Goal: Task Accomplishment & Management: Use online tool/utility

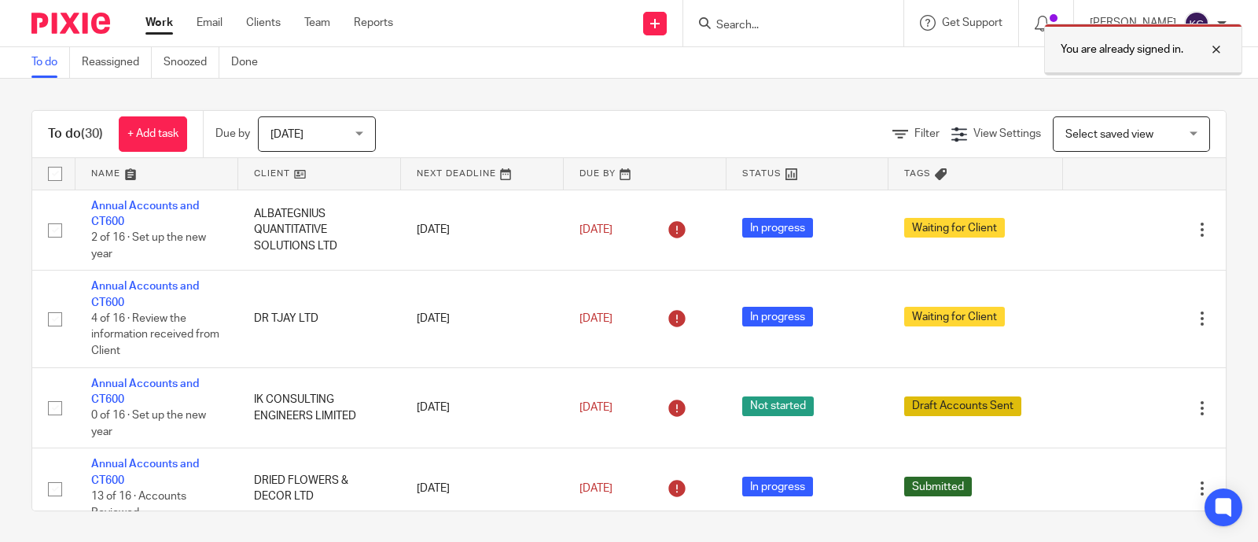
click at [1215, 53] on div at bounding box center [1204, 49] width 42 height 19
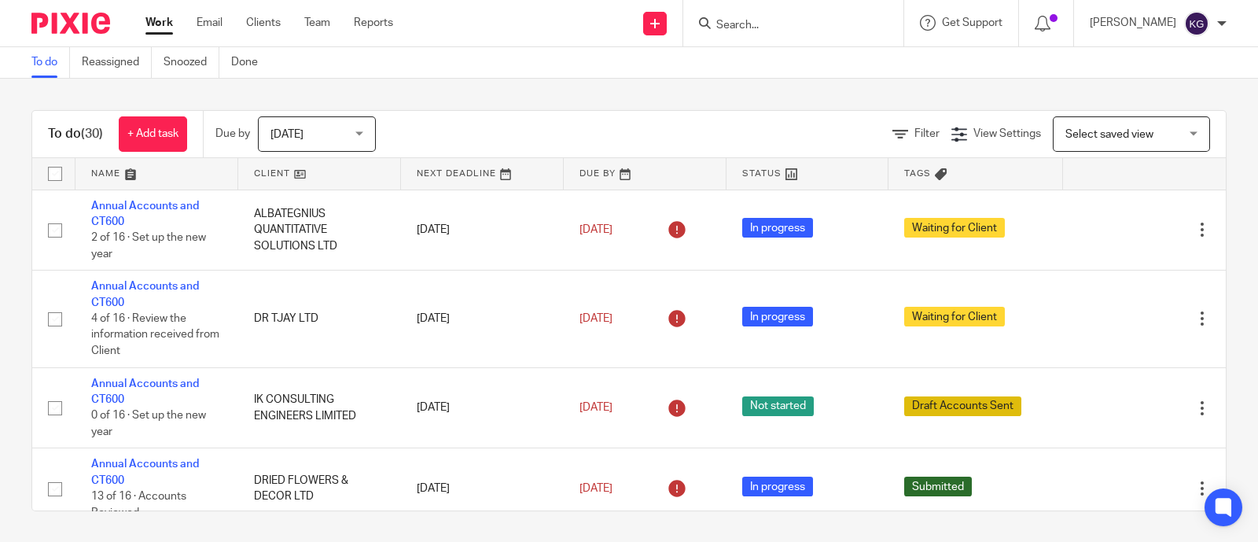
click at [723, 24] on input "Search" at bounding box center [784, 26] width 141 height 14
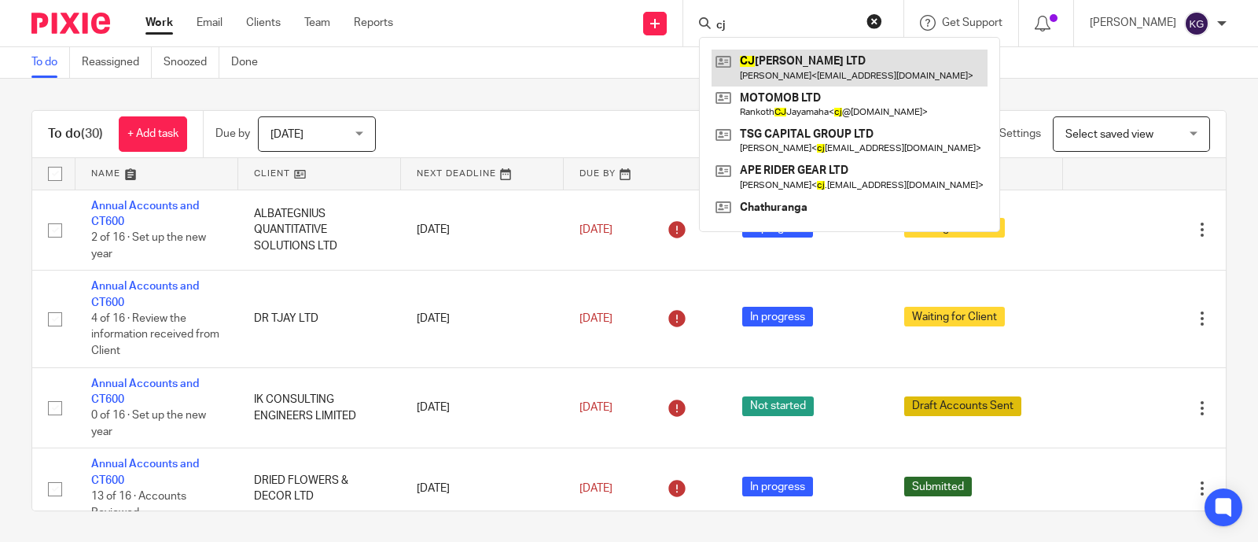
type input "cj"
click at [752, 61] on link at bounding box center [849, 68] width 276 height 36
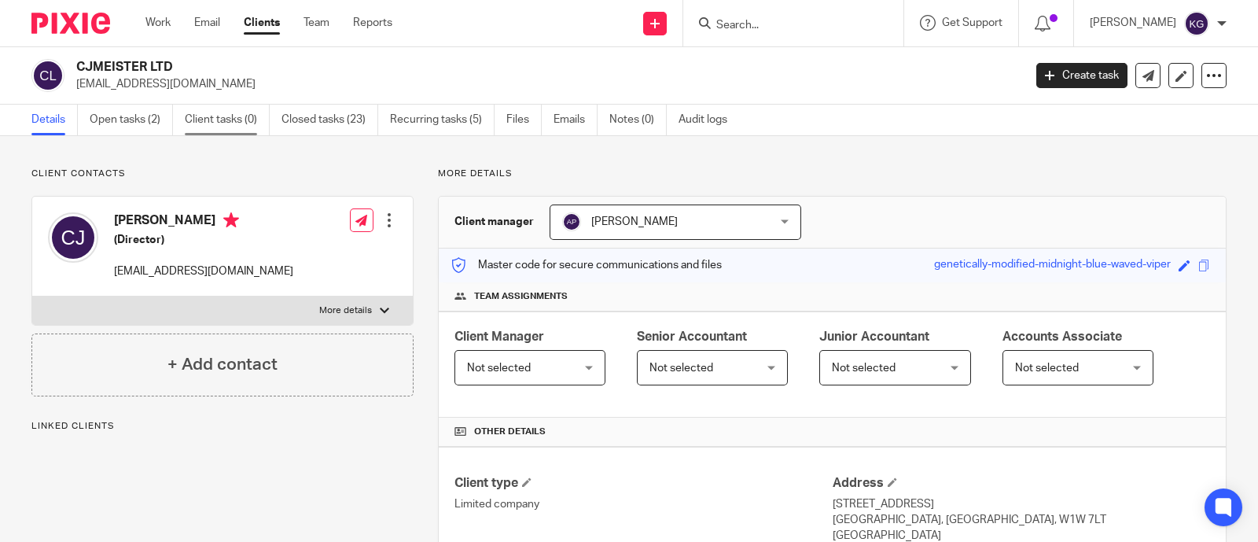
drag, startPoint x: 144, startPoint y: 122, endPoint x: 191, endPoint y: 133, distance: 48.4
click at [145, 123] on link "Open tasks (2)" at bounding box center [131, 120] width 83 height 31
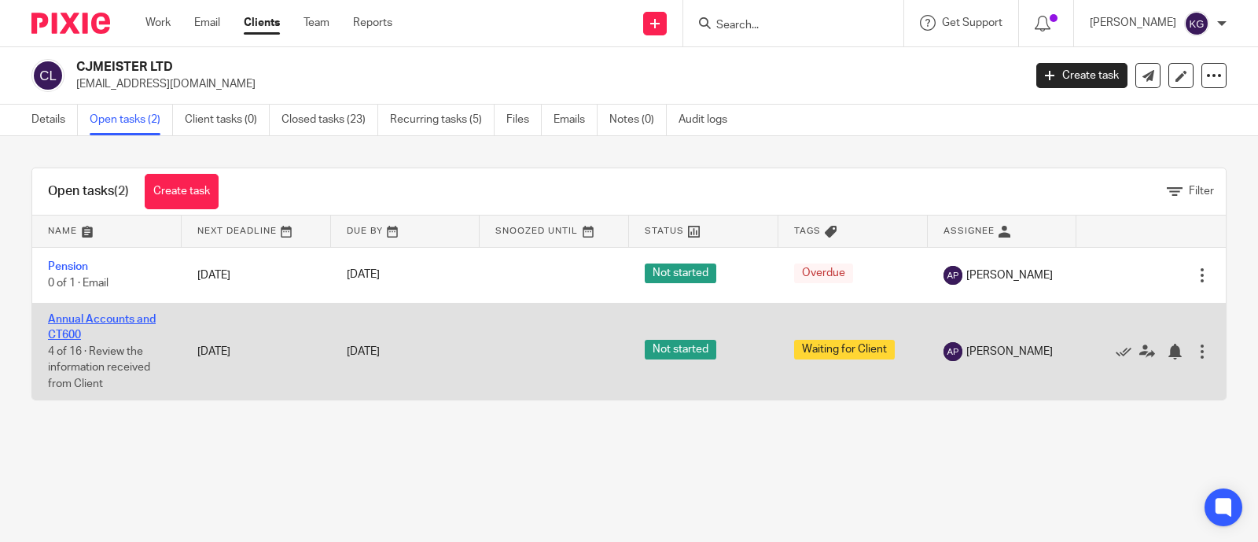
click at [94, 319] on link "Annual Accounts and CT600" at bounding box center [102, 327] width 108 height 27
click at [1139, 354] on icon at bounding box center [1147, 351] width 16 height 16
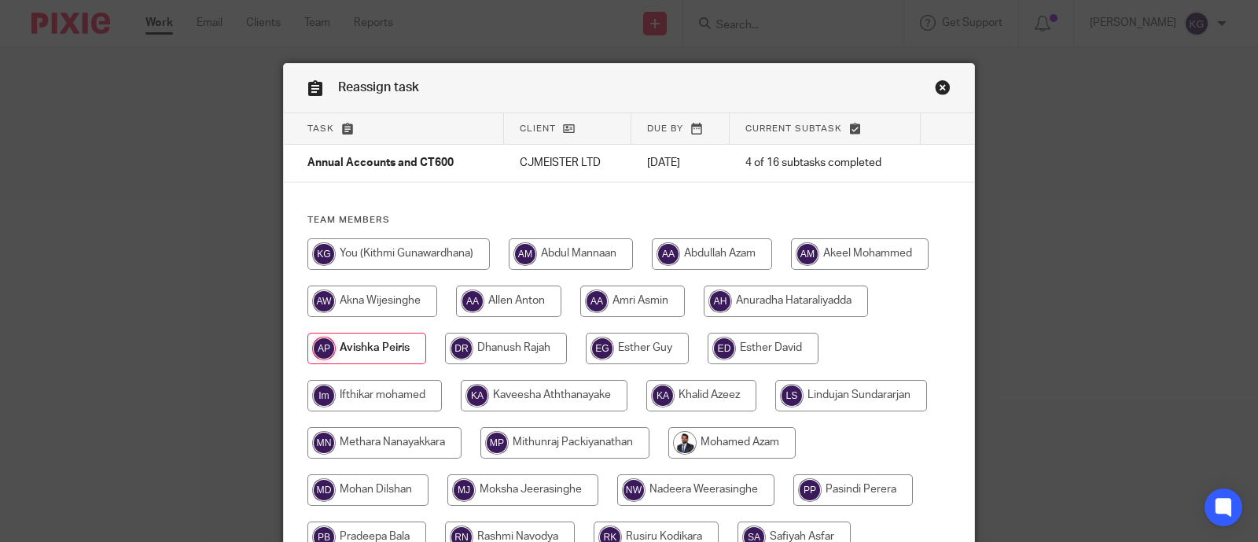
click at [356, 252] on input "radio" at bounding box center [398, 253] width 182 height 31
radio input "true"
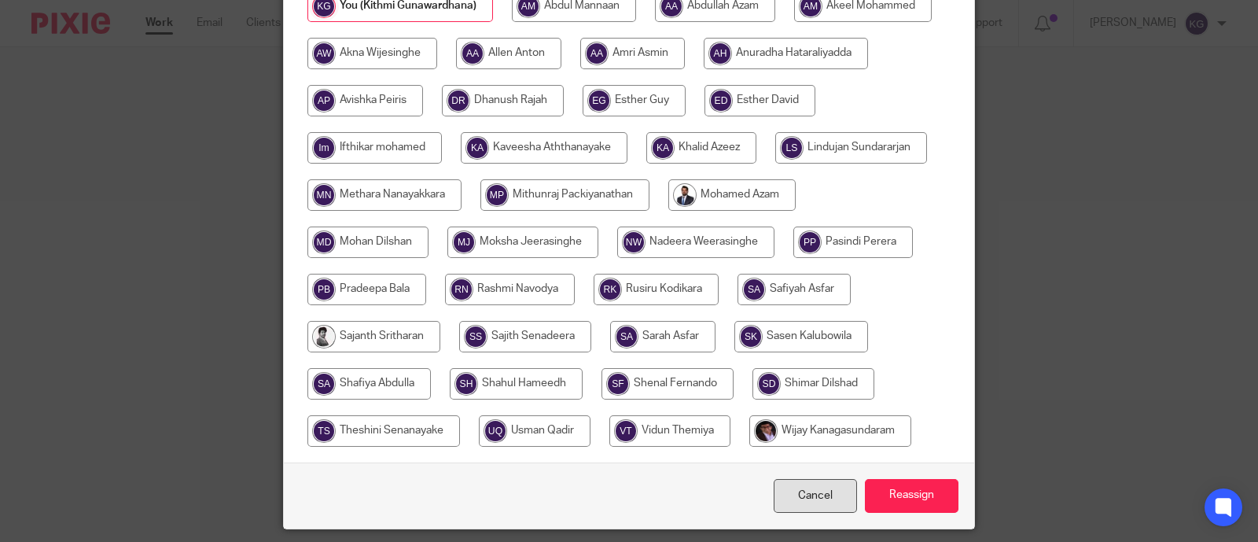
scroll to position [296, 0]
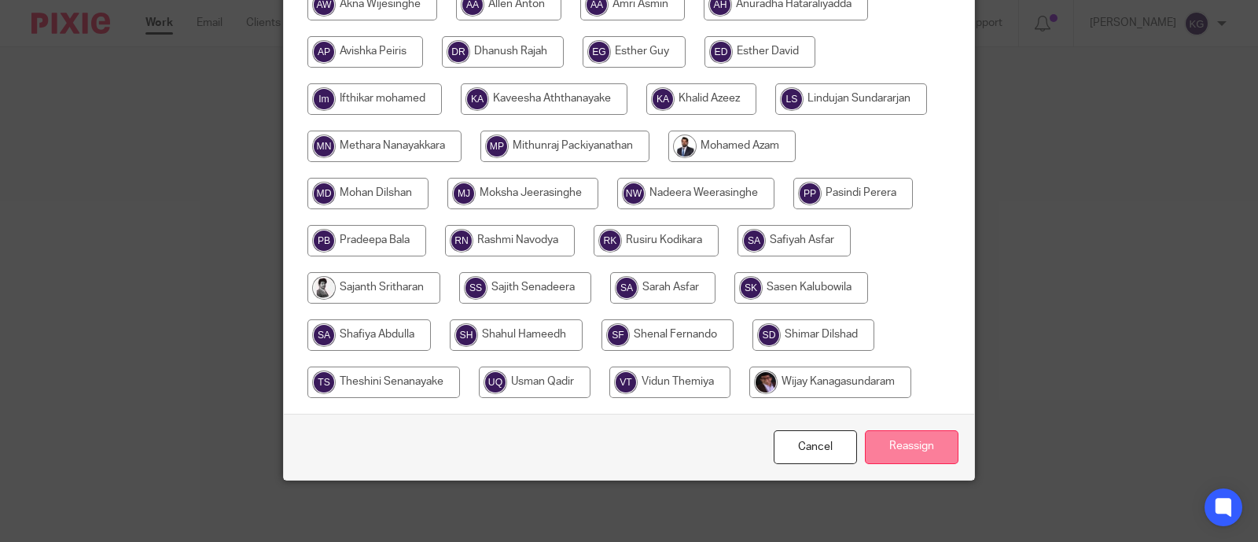
click at [892, 450] on input "Reassign" at bounding box center [912, 447] width 94 height 34
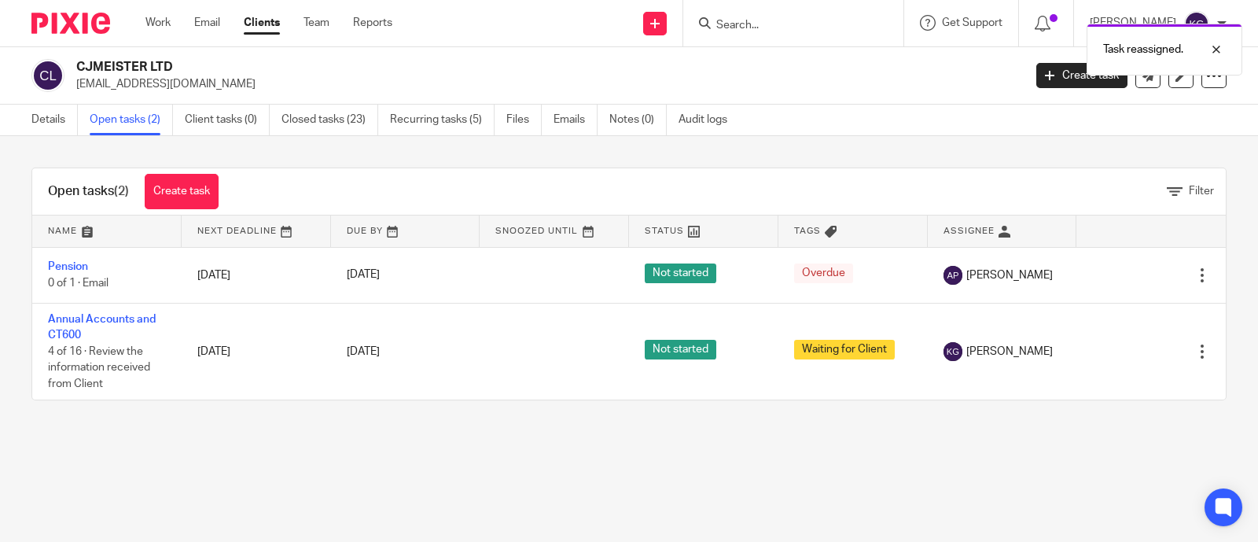
click at [714, 20] on div "Task reassigned." at bounding box center [935, 46] width 613 height 60
click at [715, 25] on div "Task reassigned." at bounding box center [935, 46] width 613 height 60
click at [1217, 45] on div at bounding box center [1204, 49] width 42 height 19
click at [714, 24] on input "Search" at bounding box center [784, 26] width 141 height 14
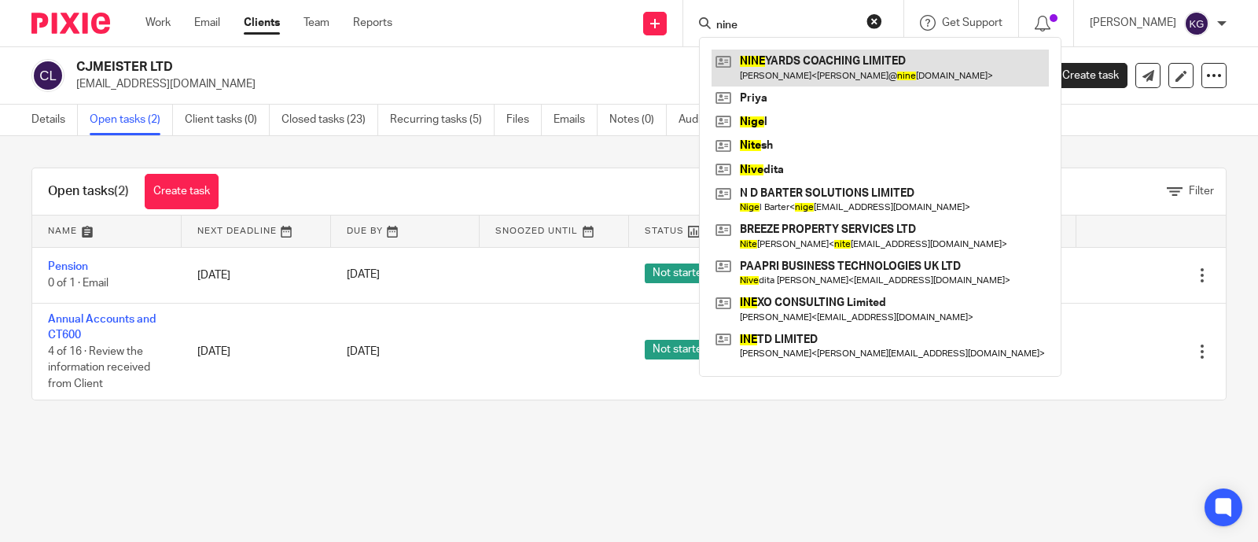
type input "nine"
click at [744, 58] on link at bounding box center [879, 68] width 337 height 36
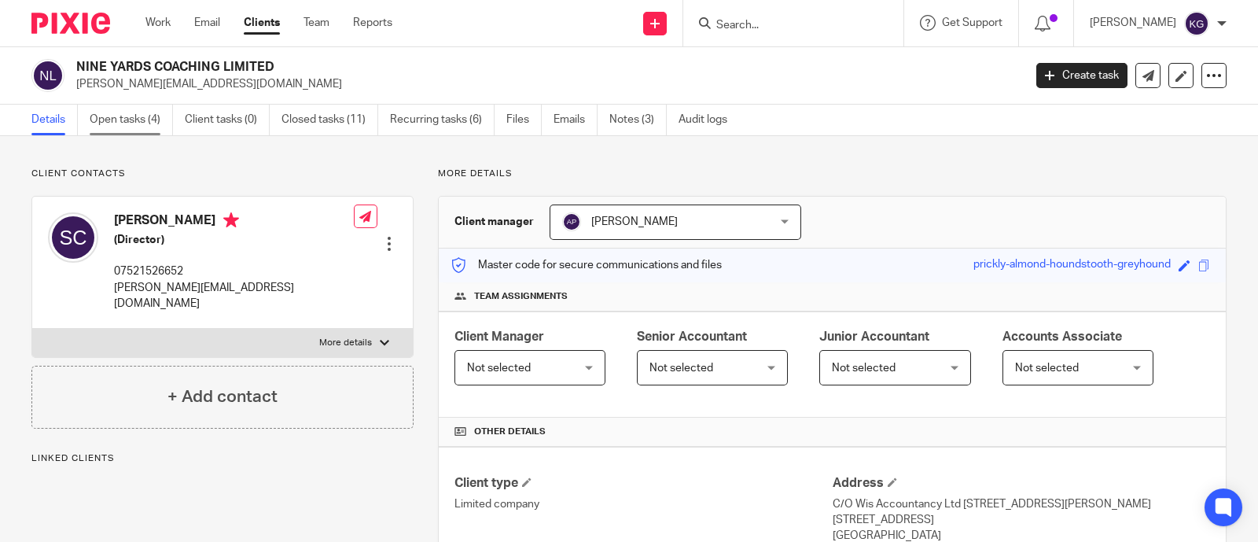
click at [143, 113] on link "Open tasks (4)" at bounding box center [131, 120] width 83 height 31
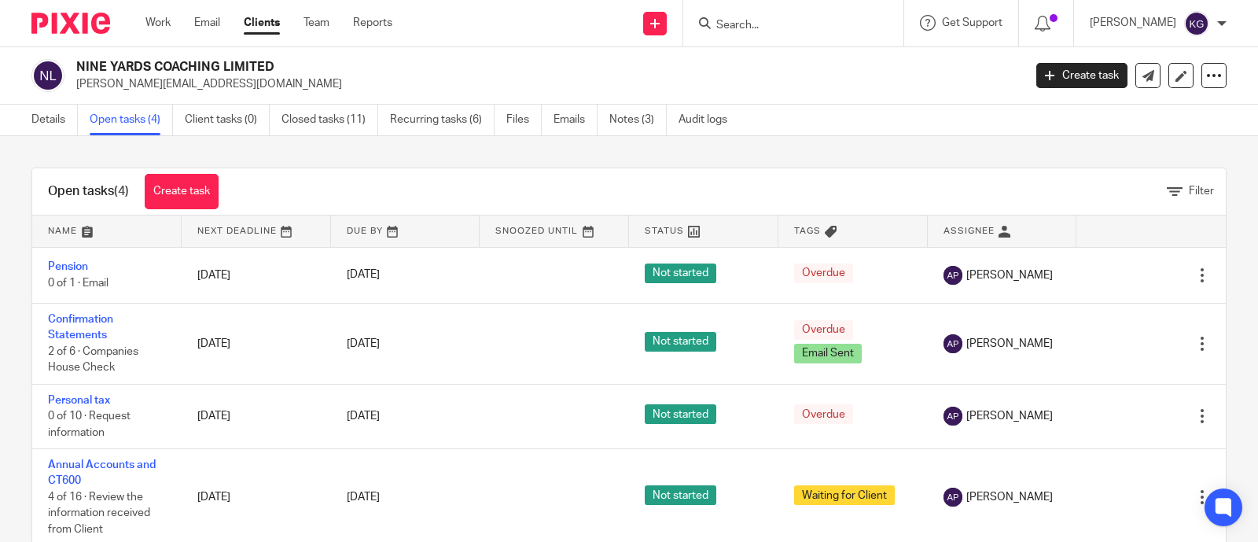
scroll to position [35, 0]
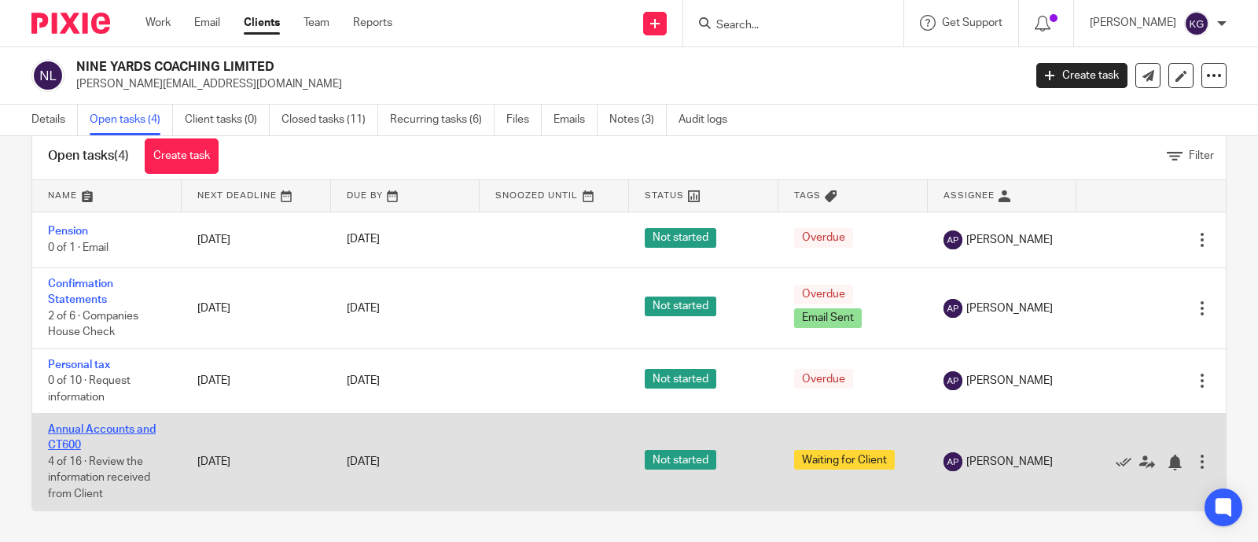
click at [134, 427] on link "Annual Accounts and CT600" at bounding box center [102, 437] width 108 height 27
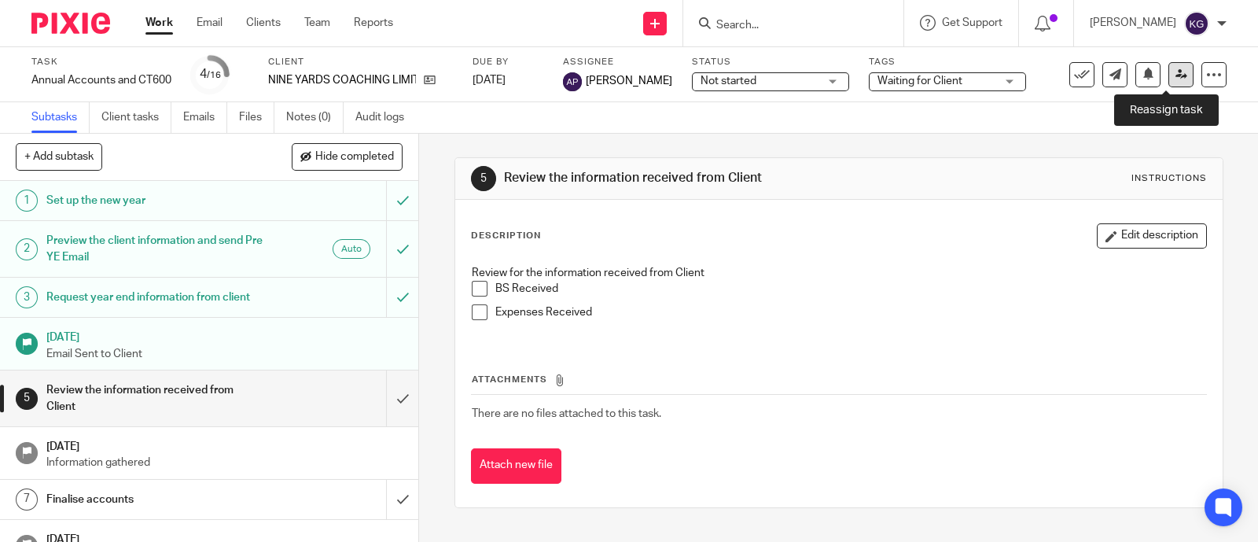
click at [1175, 75] on icon at bounding box center [1181, 74] width 12 height 12
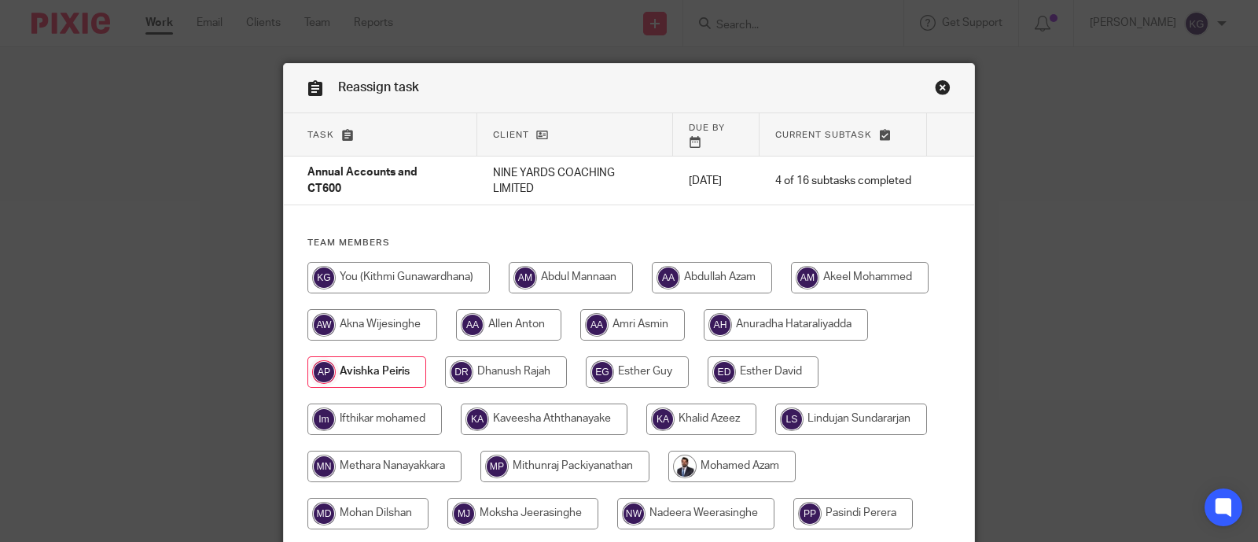
click at [348, 262] on input "radio" at bounding box center [398, 277] width 182 height 31
radio input "true"
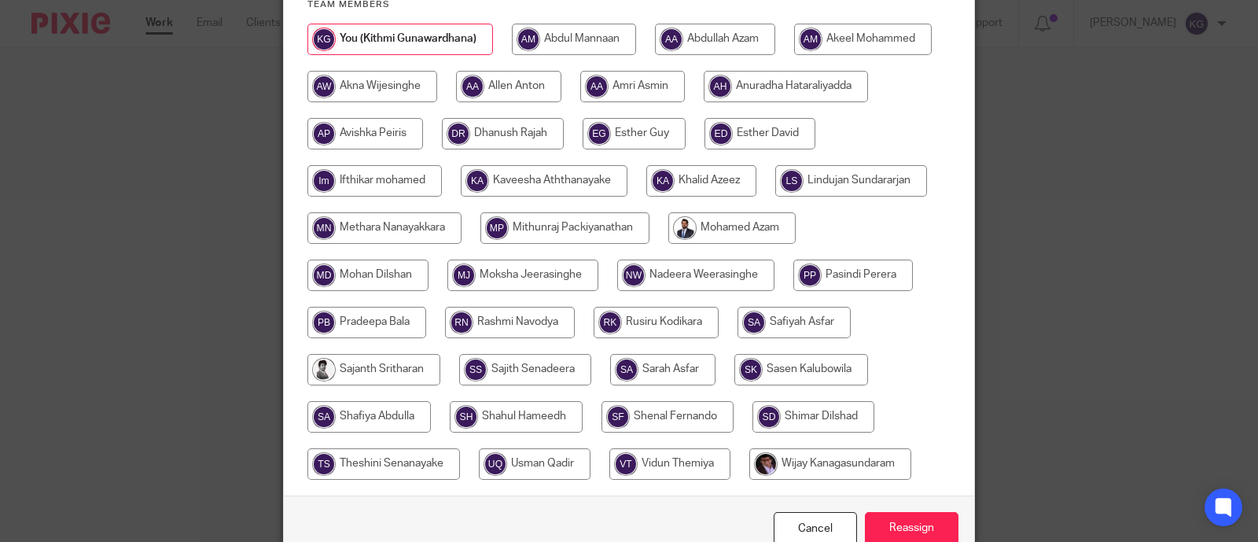
scroll to position [308, 0]
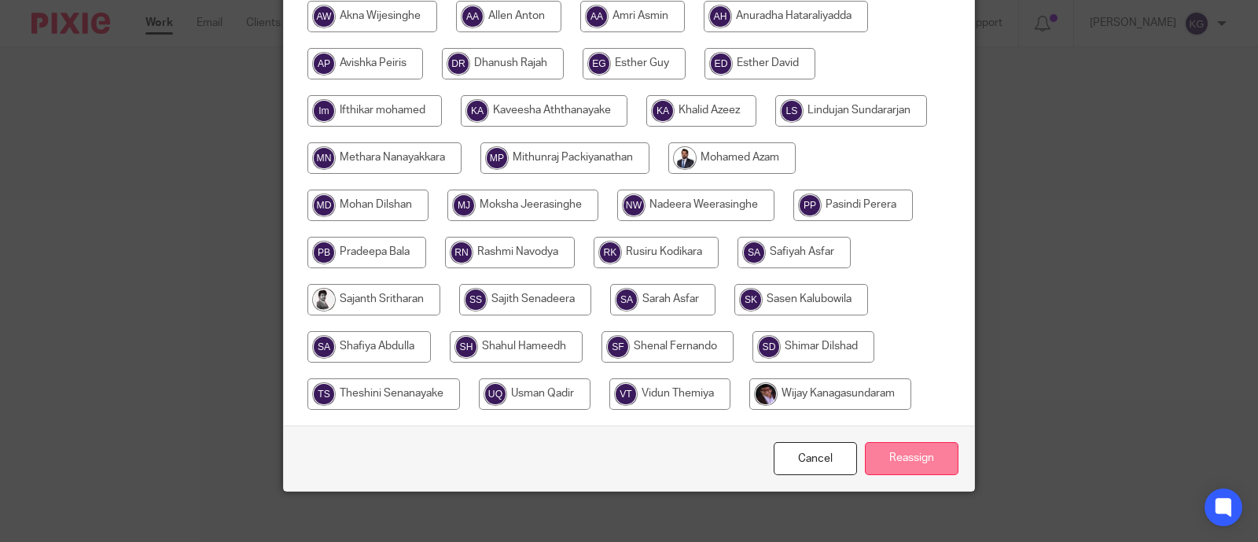
click at [888, 442] on input "Reassign" at bounding box center [912, 459] width 94 height 34
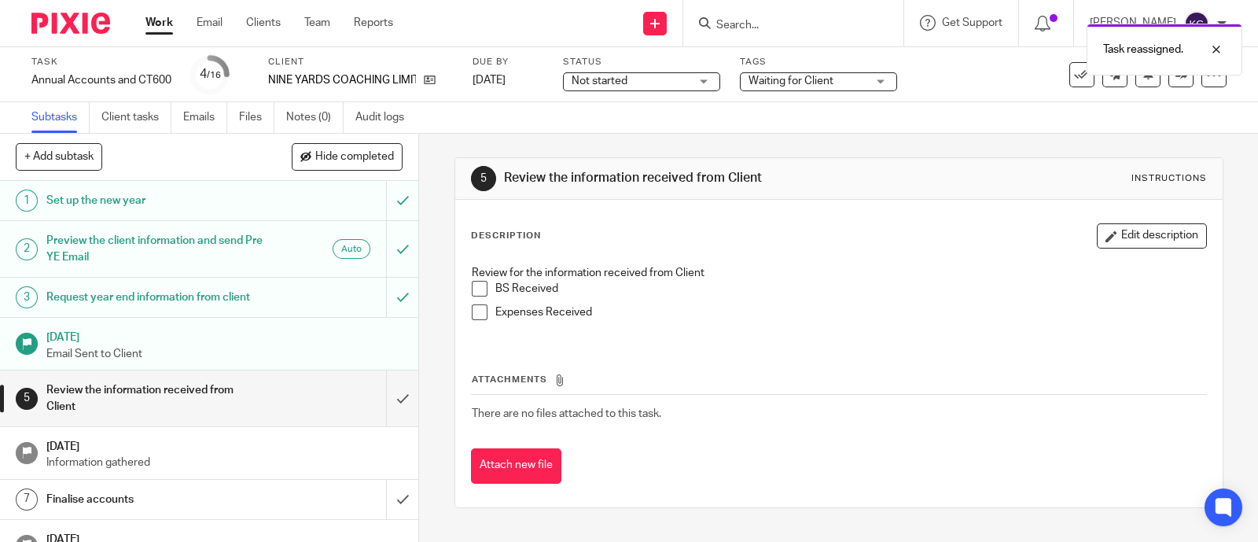
click at [723, 25] on div "Task reassigned." at bounding box center [935, 46] width 613 height 60
click at [1218, 45] on div at bounding box center [1204, 49] width 42 height 19
click at [738, 28] on input "Search" at bounding box center [784, 26] width 141 height 14
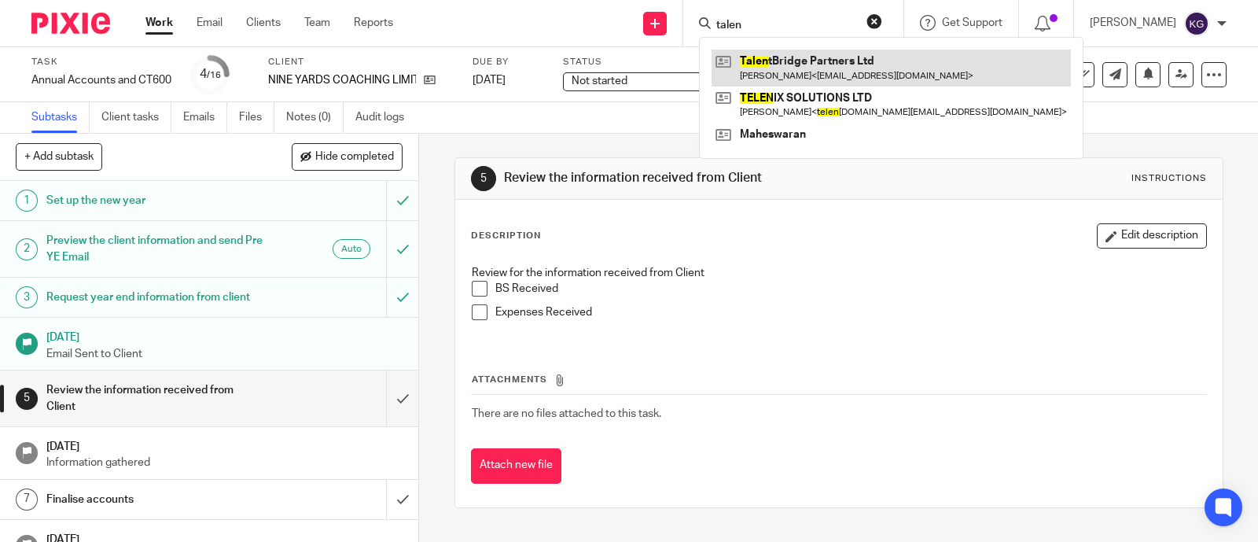
type input "talen"
click at [794, 64] on link at bounding box center [890, 68] width 359 height 36
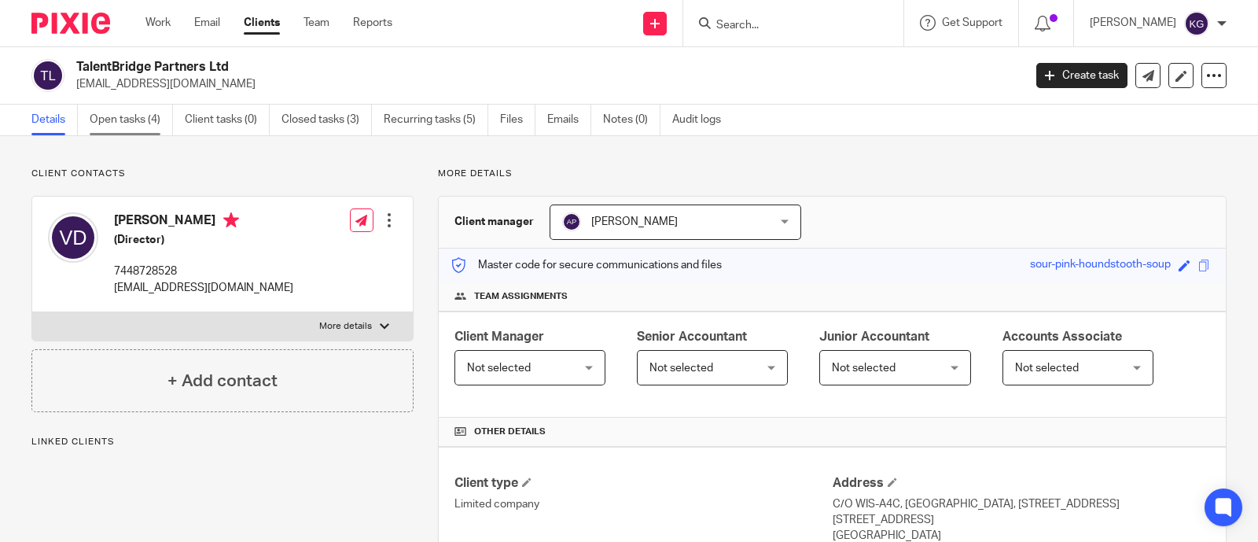
click at [110, 127] on link "Open tasks (4)" at bounding box center [131, 120] width 83 height 31
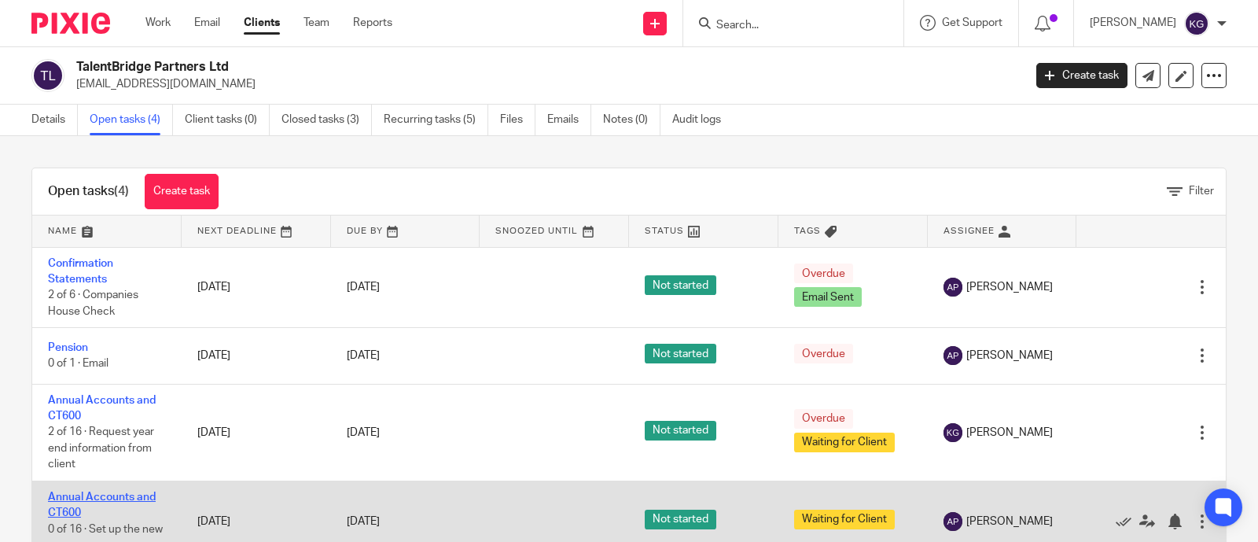
scroll to position [51, 0]
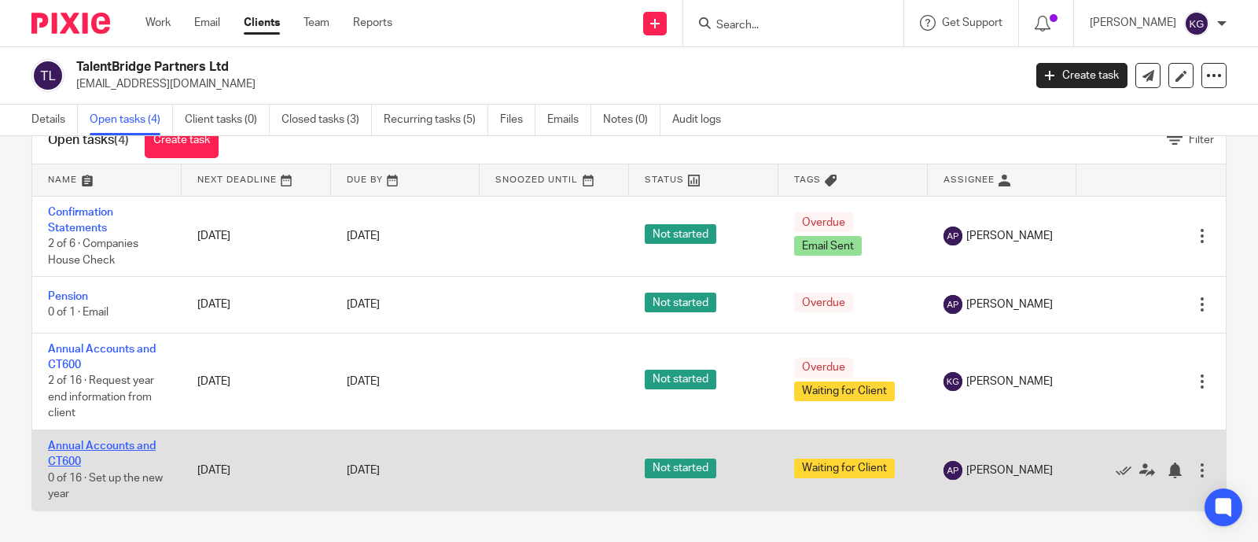
click at [98, 446] on link "Annual Accounts and CT600" at bounding box center [102, 453] width 108 height 27
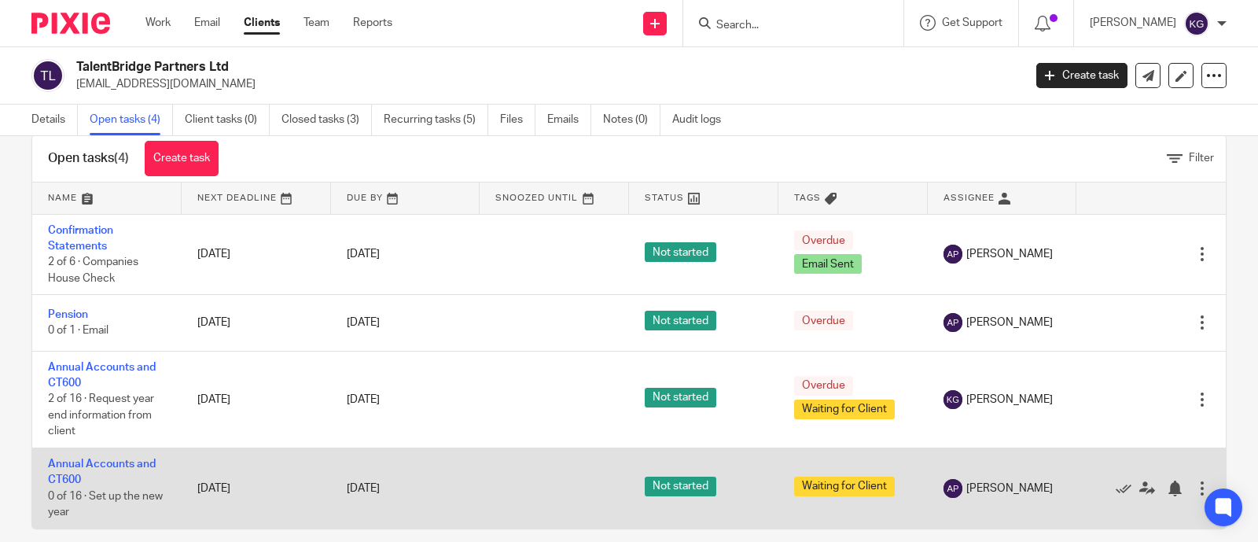
scroll to position [51, 0]
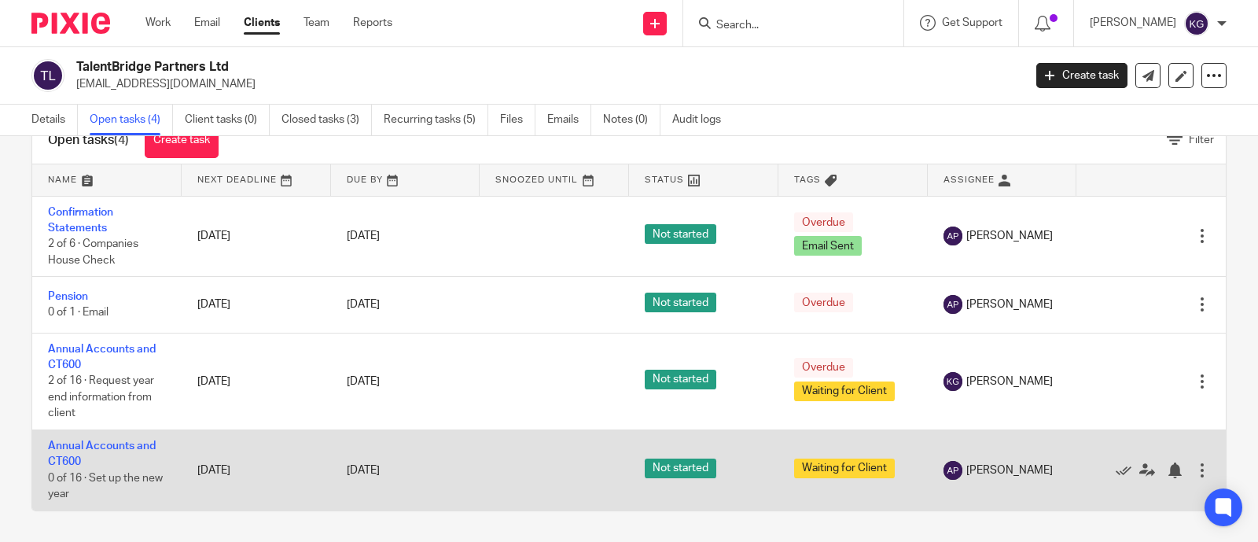
click at [1194, 465] on div at bounding box center [1202, 470] width 16 height 16
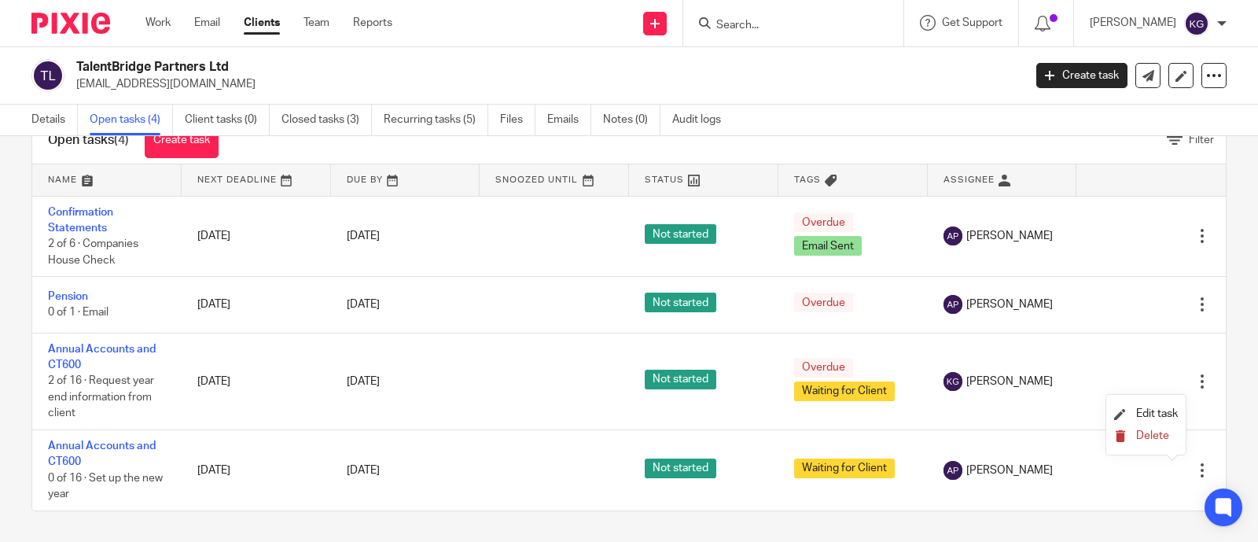
click at [1148, 438] on span "Delete" at bounding box center [1152, 435] width 33 height 11
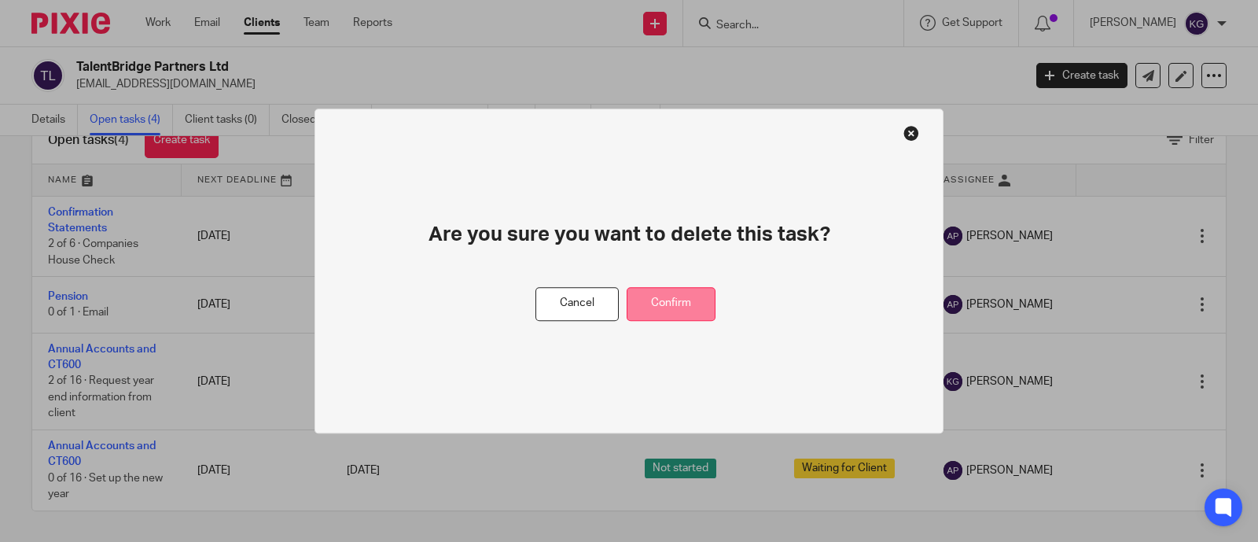
click at [689, 305] on button "Confirm" at bounding box center [670, 304] width 89 height 34
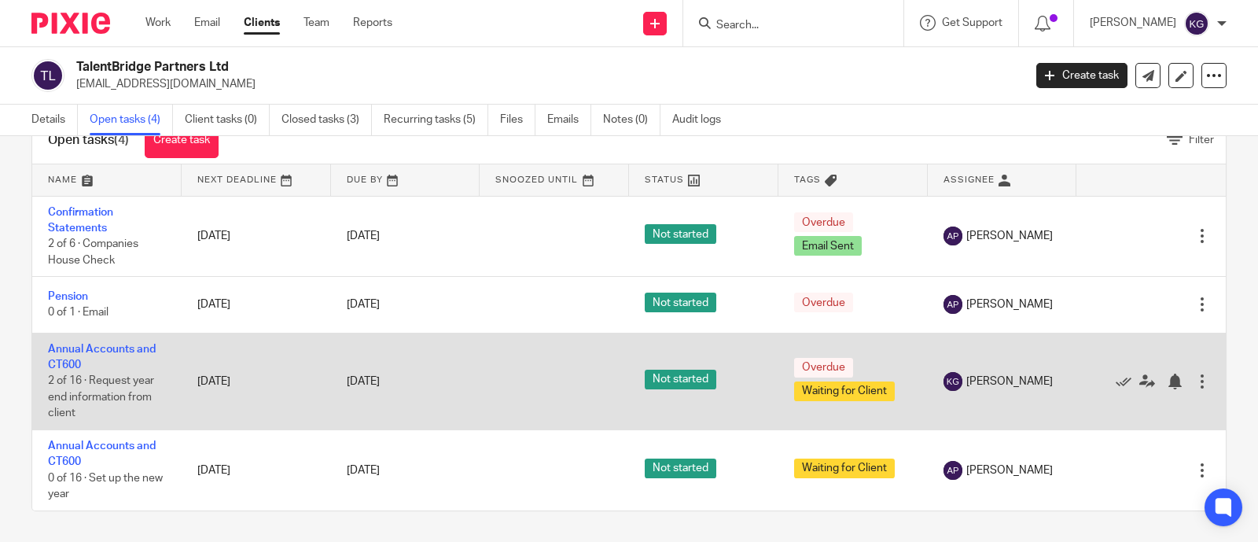
scroll to position [0, 0]
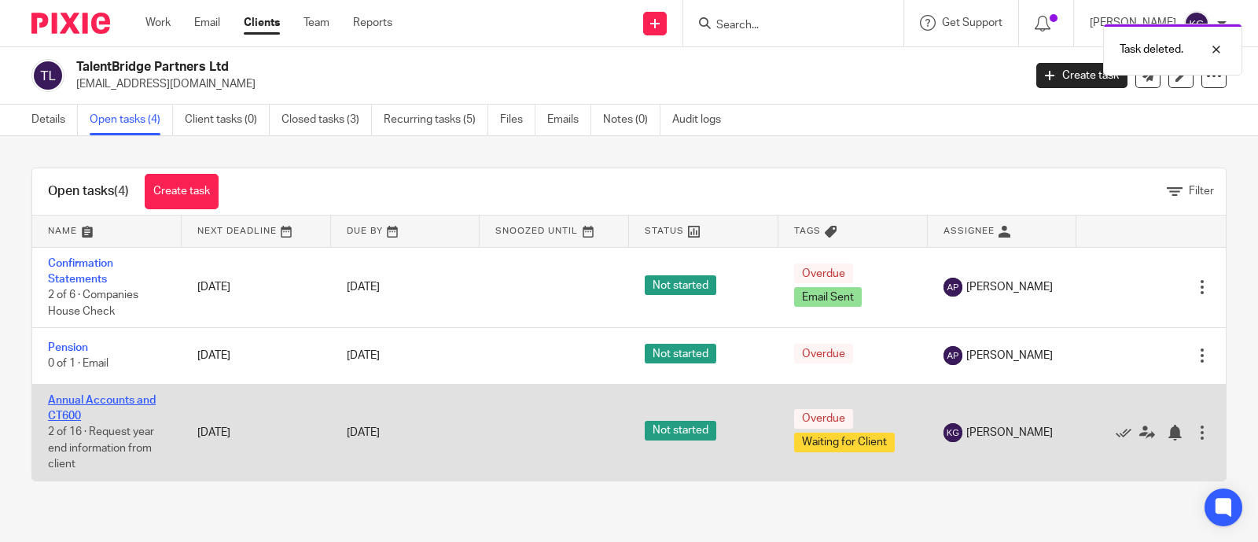
click at [72, 398] on link "Annual Accounts and CT600" at bounding box center [102, 408] width 108 height 27
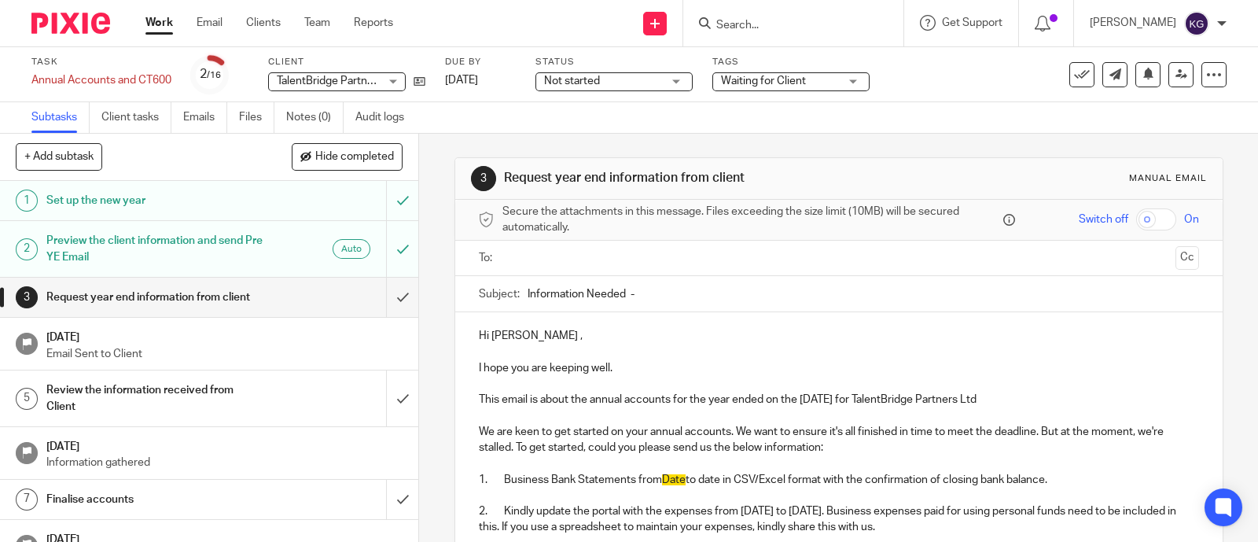
scroll to position [97, 0]
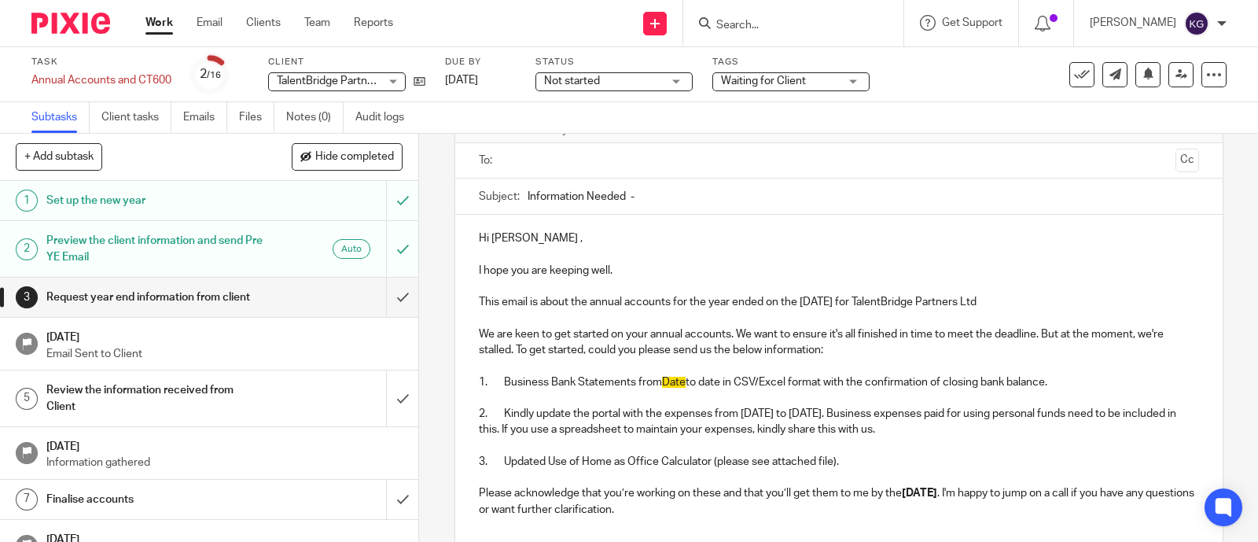
click at [641, 194] on input "Information Needed -" at bounding box center [862, 195] width 671 height 35
paste input "TALENTBRIDGE PARTNERS LTD"
click at [622, 191] on input "Information Needed - TALENTBRIDGE PARTNERS LTD" at bounding box center [862, 195] width 671 height 35
drag, startPoint x: 623, startPoint y: 193, endPoint x: 519, endPoint y: 188, distance: 104.6
click at [519, 188] on div "Subject: Information Needed - TALENTBRIDGE PARTNERS LTD" at bounding box center [839, 195] width 720 height 35
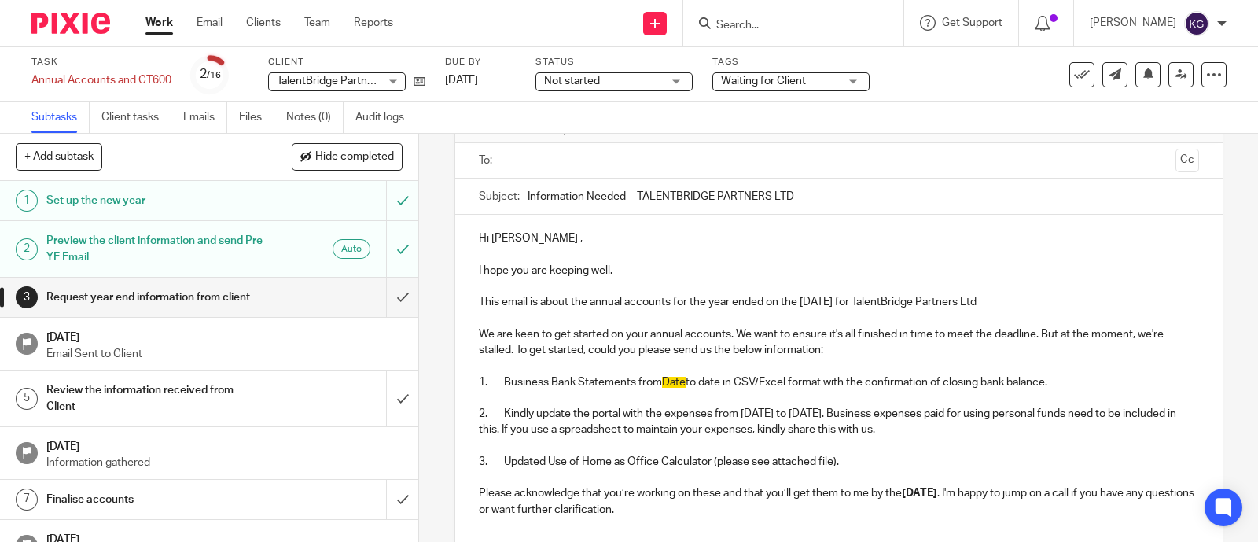
paste input "Annual Accounts YE [DATE] -"
type input "Information Needed - Annual Accounts YE [DATE] - TALENTBRIDGE PARTNERS LTD"
click at [902, 296] on p "This email is about the annual accounts for the year ended on the [DATE] for Ta…" at bounding box center [839, 302] width 720 height 16
click at [896, 407] on p "2. Kindly update the portal with the expenses from [DATE] to [DATE]. Business e…" at bounding box center [839, 422] width 720 height 32
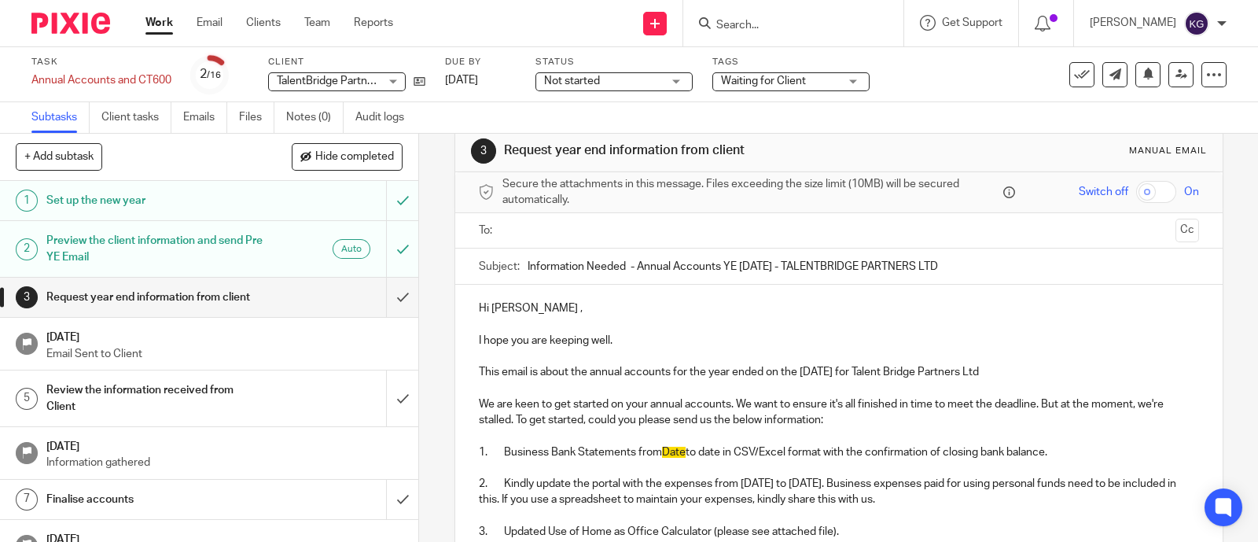
scroll to position [0, 0]
